Goal: Transaction & Acquisition: Subscribe to service/newsletter

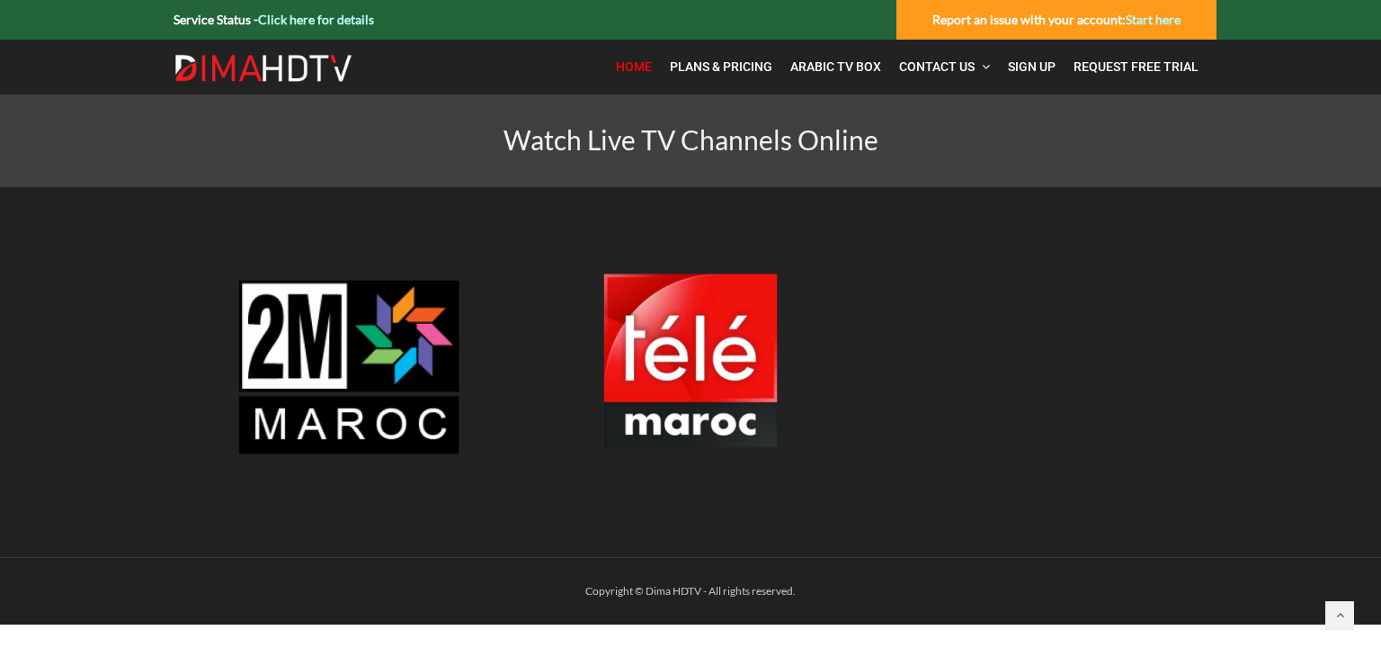
click at [637, 63] on span "Home" at bounding box center [634, 66] width 36 height 14
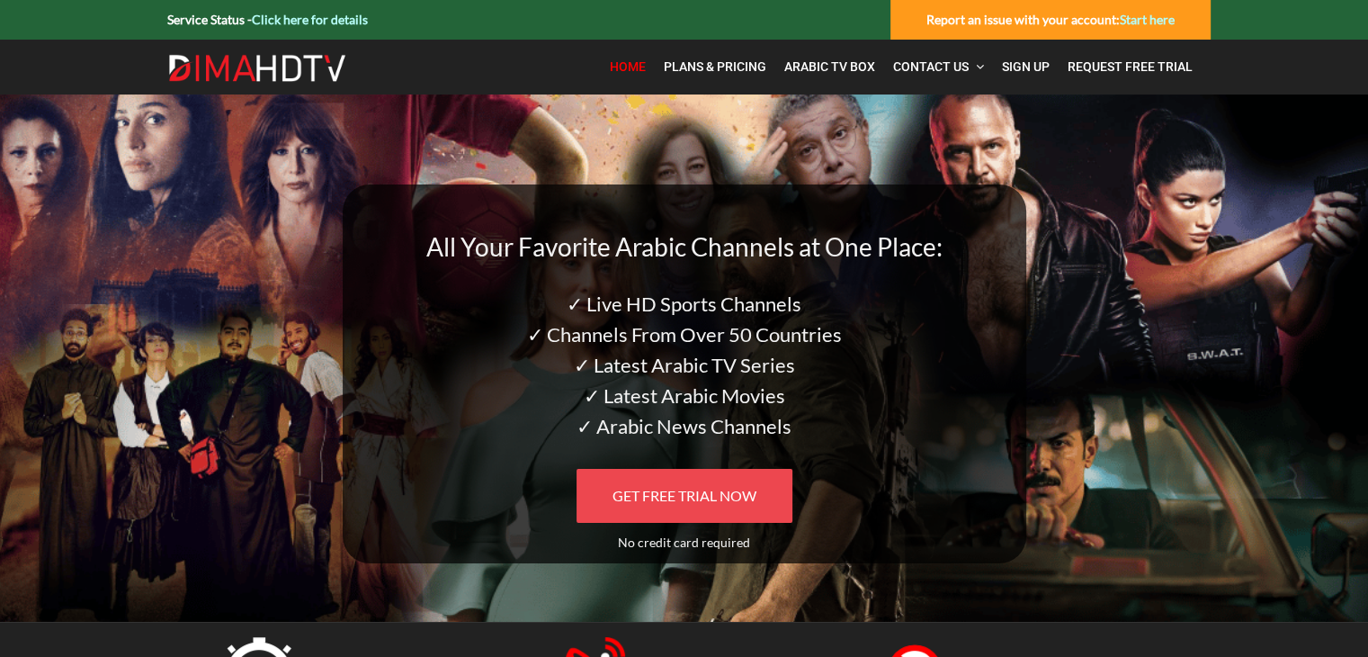
click at [691, 496] on span "GET FREE TRIAL NOW" at bounding box center [684, 495] width 144 height 17
